Goal: Transaction & Acquisition: Purchase product/service

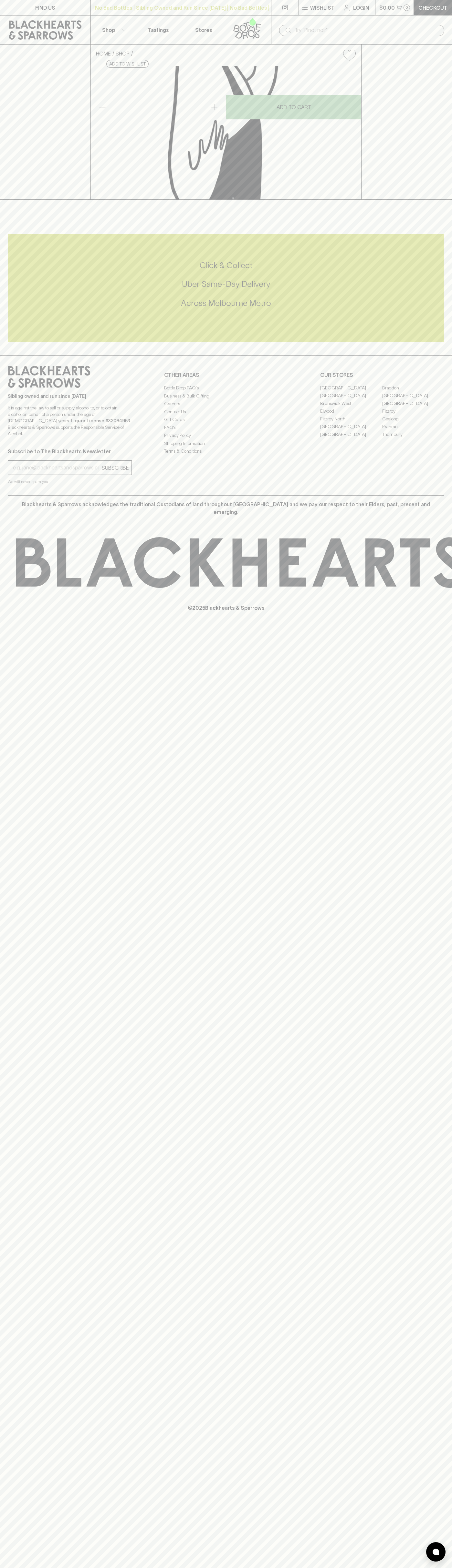
click at [306, 17] on div "​" at bounding box center [361, 30] width 181 height 29
click at [426, 1491] on div "FIND US | No Bad Bottles | Sibling Owned and Run Since 2006 | No Bad Bottles | …" at bounding box center [226, 784] width 452 height 1568
click at [184, 1567] on html "FIND US | No Bad Bottles | Sibling Owned and Run Since 2006 | No Bad Bottles | …" at bounding box center [226, 784] width 452 height 1568
click at [24, 437] on p "It is against the law to sell or supply alcohol to, or to obtain alcohol on beh…" at bounding box center [70, 421] width 124 height 32
